Goal: Transaction & Acquisition: Book appointment/travel/reservation

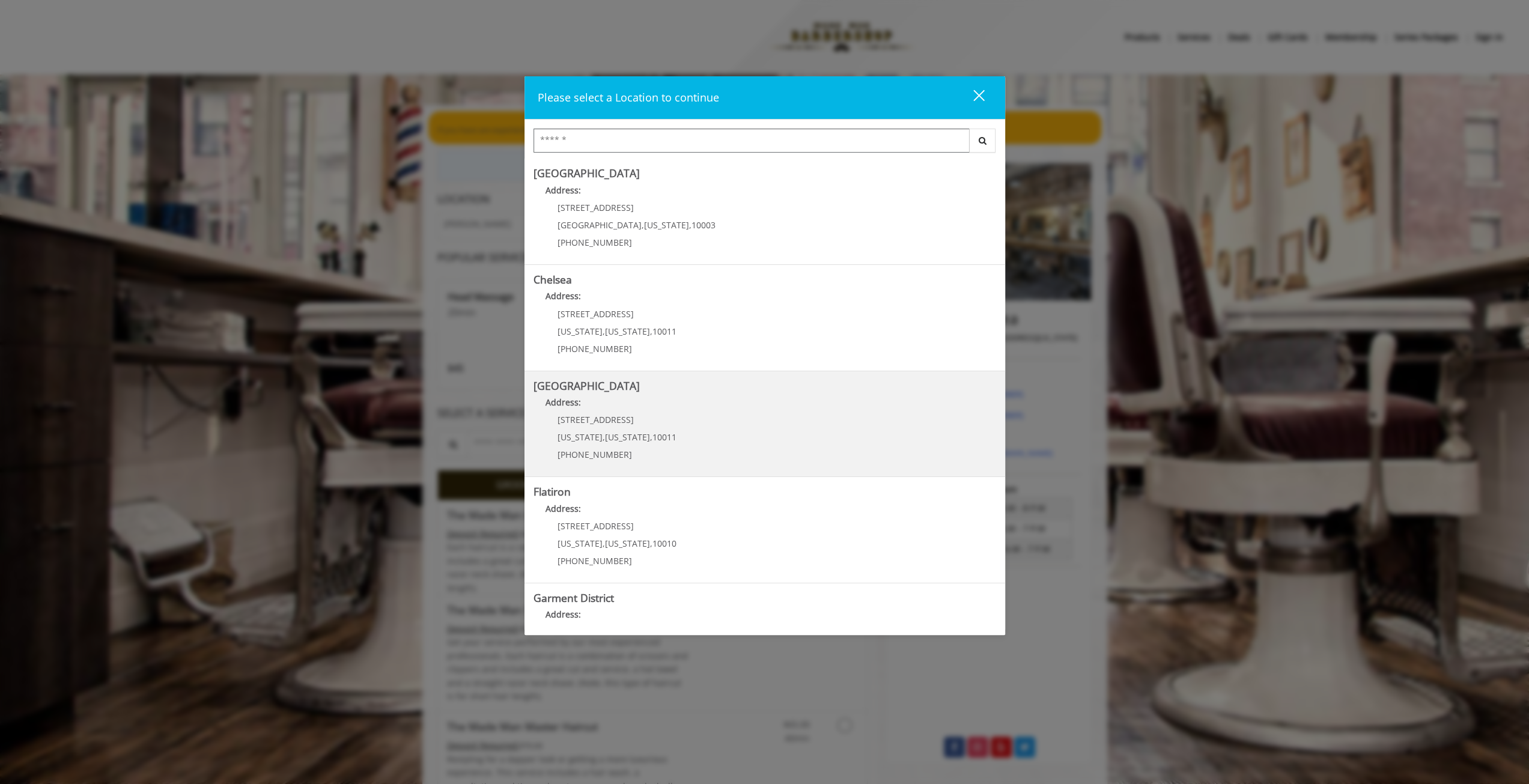
scroll to position [59, 0]
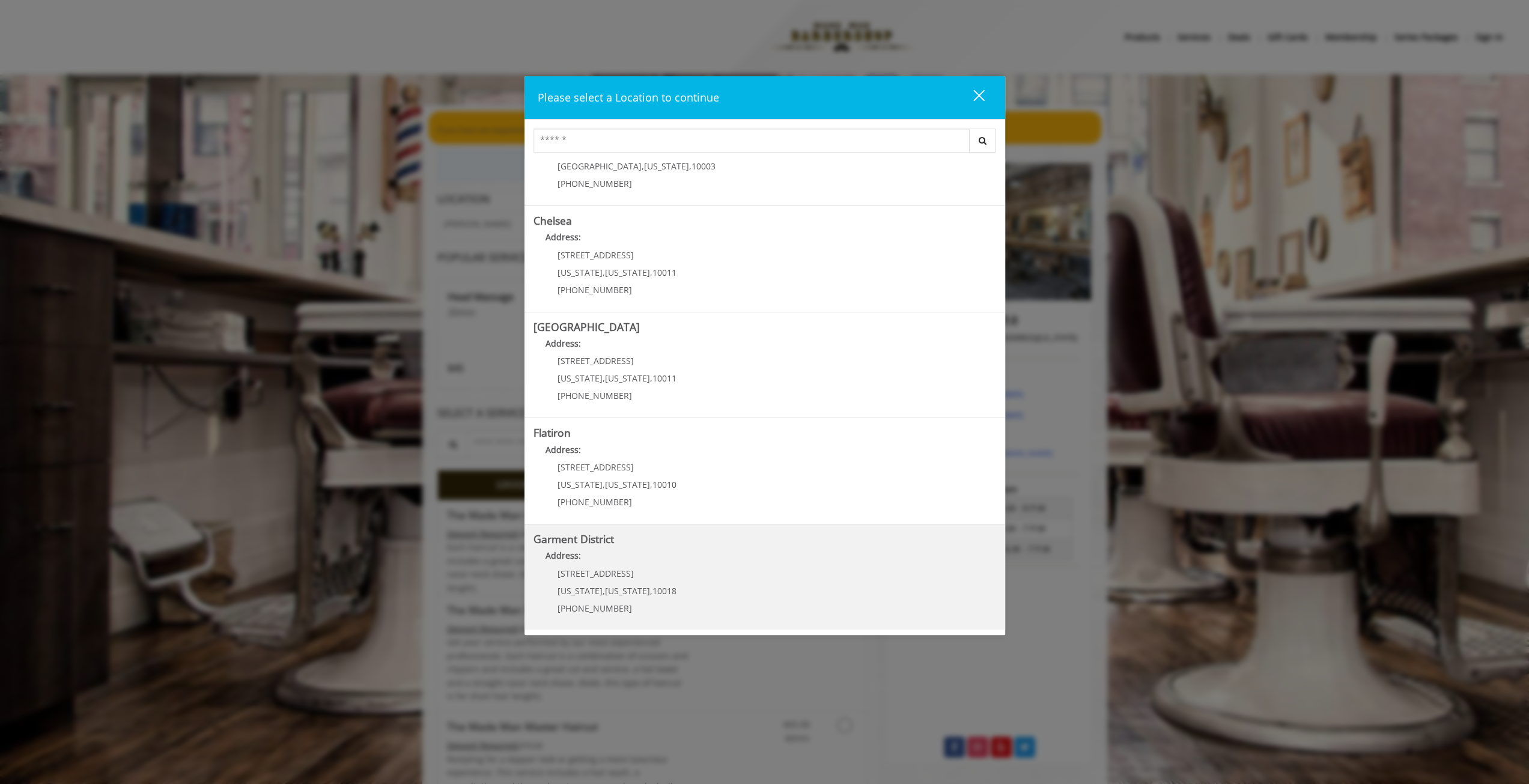
click at [621, 591] on span "[US_STATE]" at bounding box center [627, 591] width 45 height 11
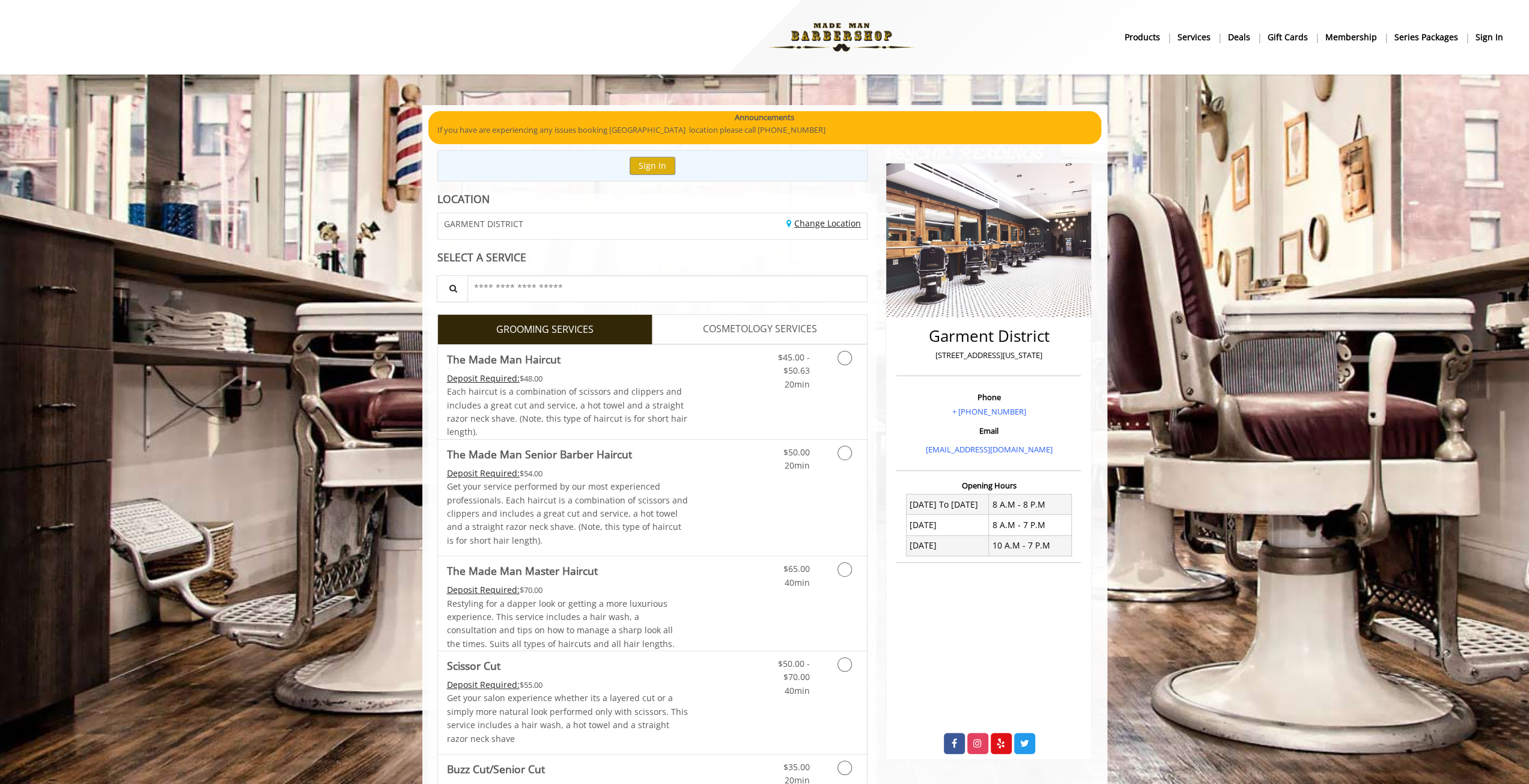
click at [813, 217] on link "Change Location" at bounding box center [824, 223] width 75 height 11
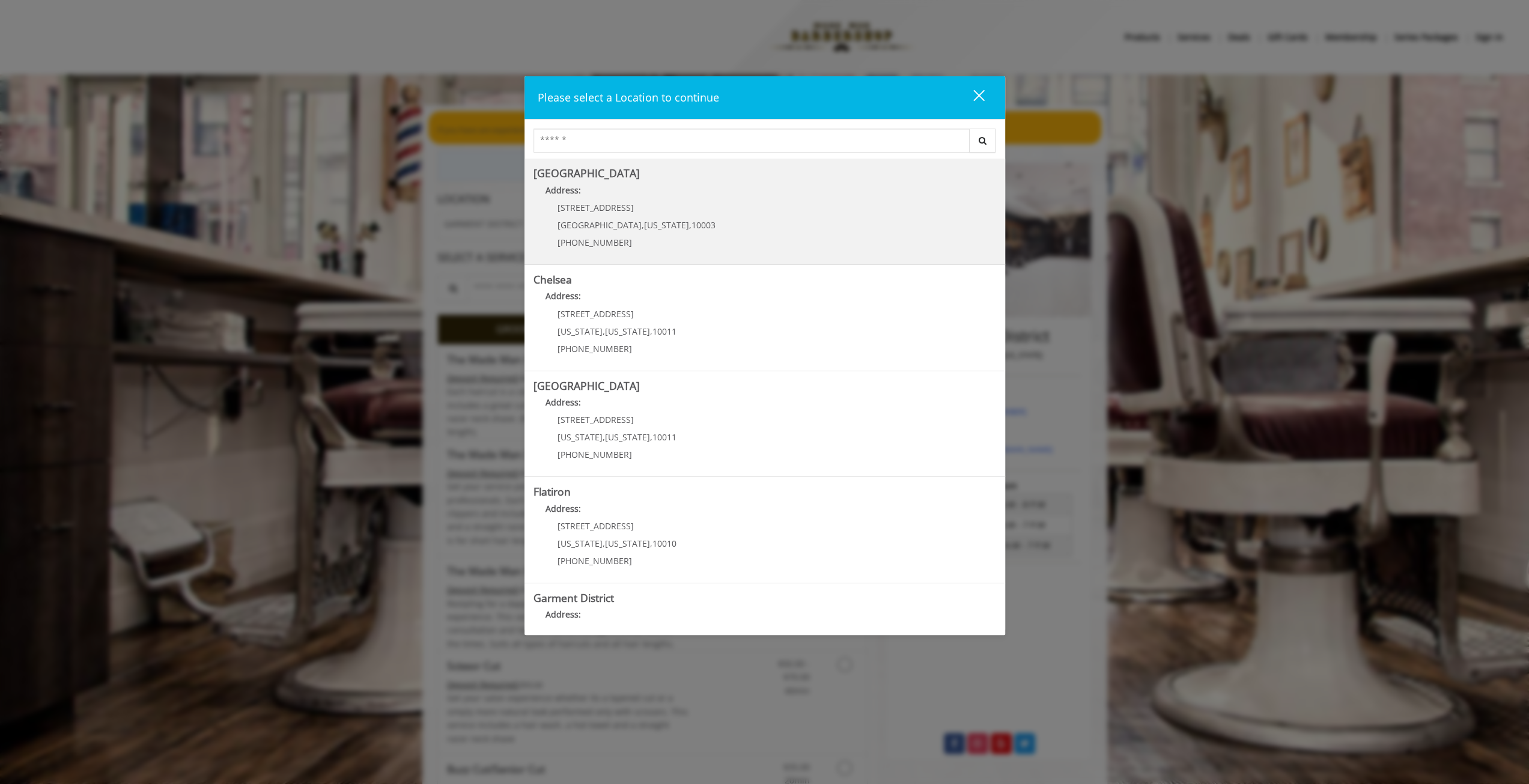
click at [743, 263] on div "Greenwich Village Address: 60 E 8th St Manhattan , New York , 10003 (212) 598-1…" at bounding box center [765, 212] width 481 height 107
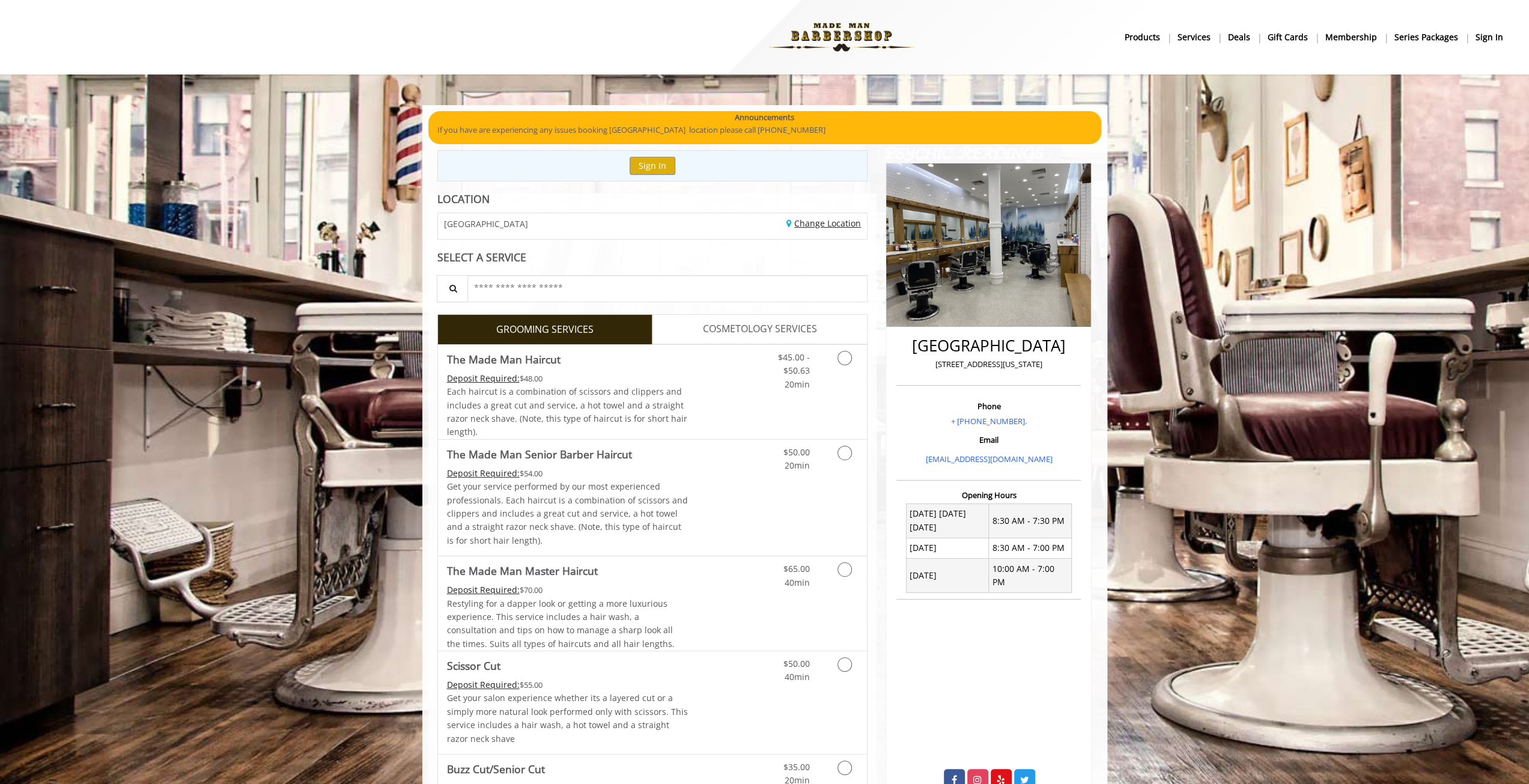
click at [823, 219] on link "Change Location" at bounding box center [824, 223] width 75 height 11
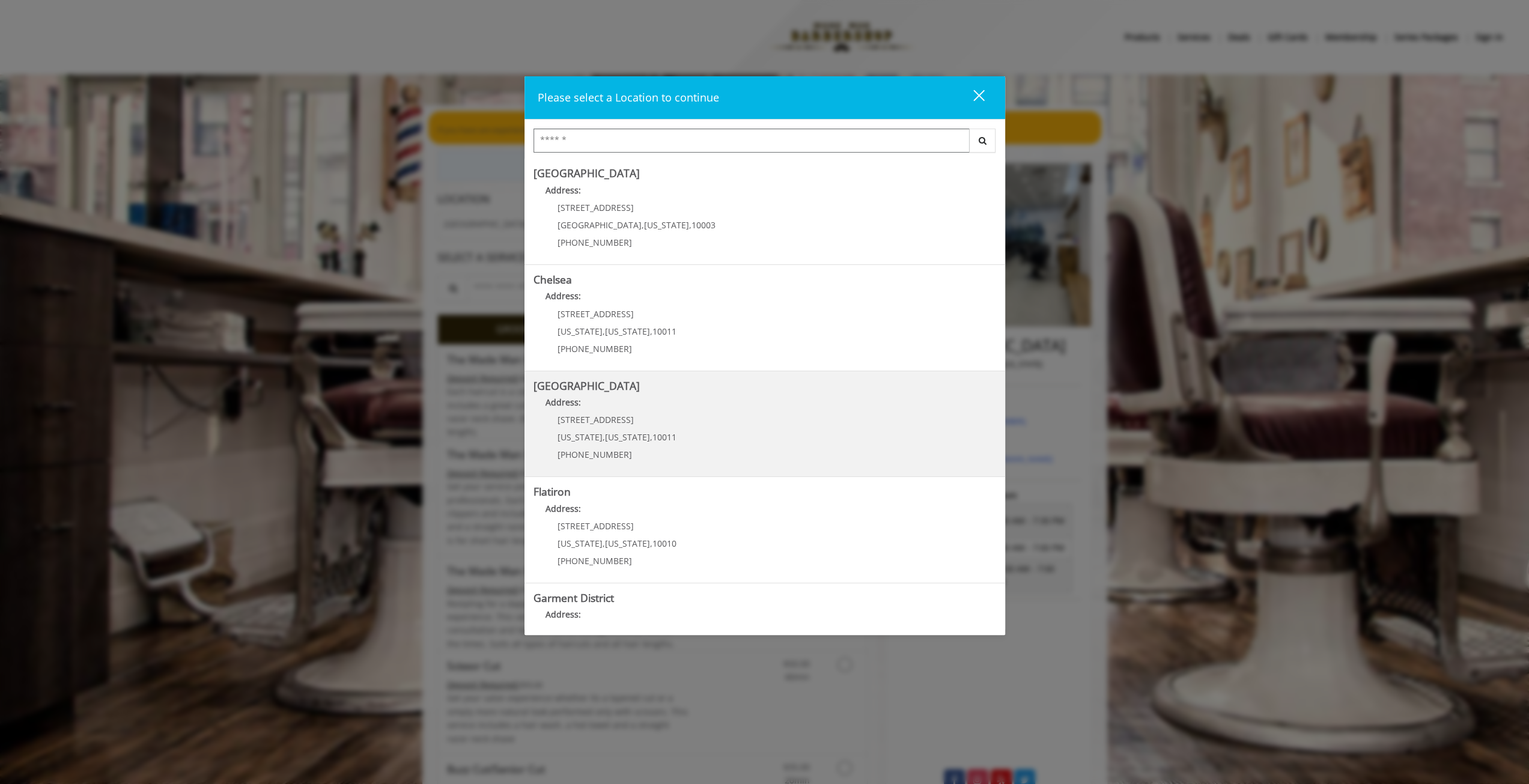
scroll to position [59, 0]
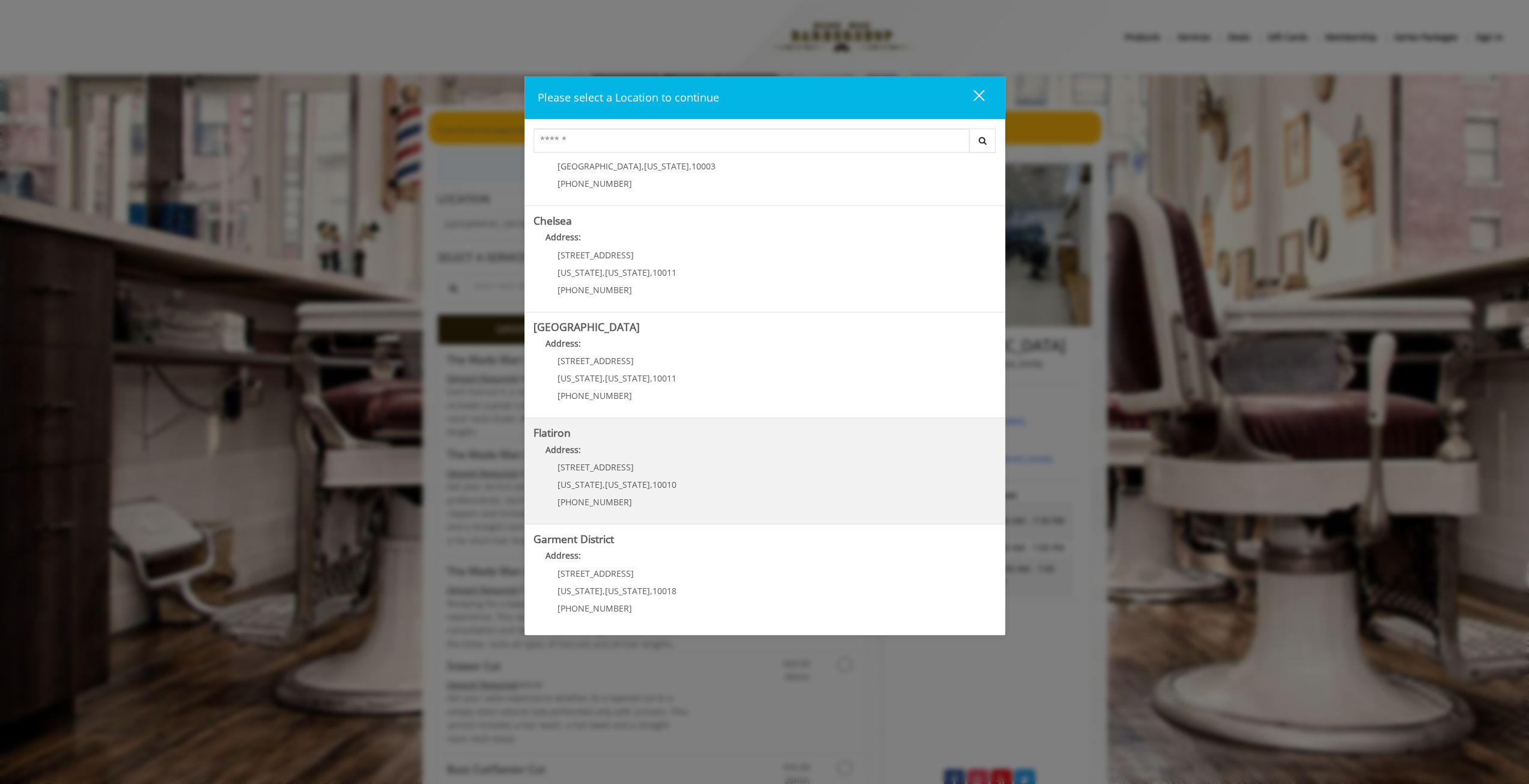
click at [635, 496] on div "10 E 23rd St New York , New York , 10010 (917) 475-1765" at bounding box center [607, 489] width 149 height 53
